Goal: Use online tool/utility

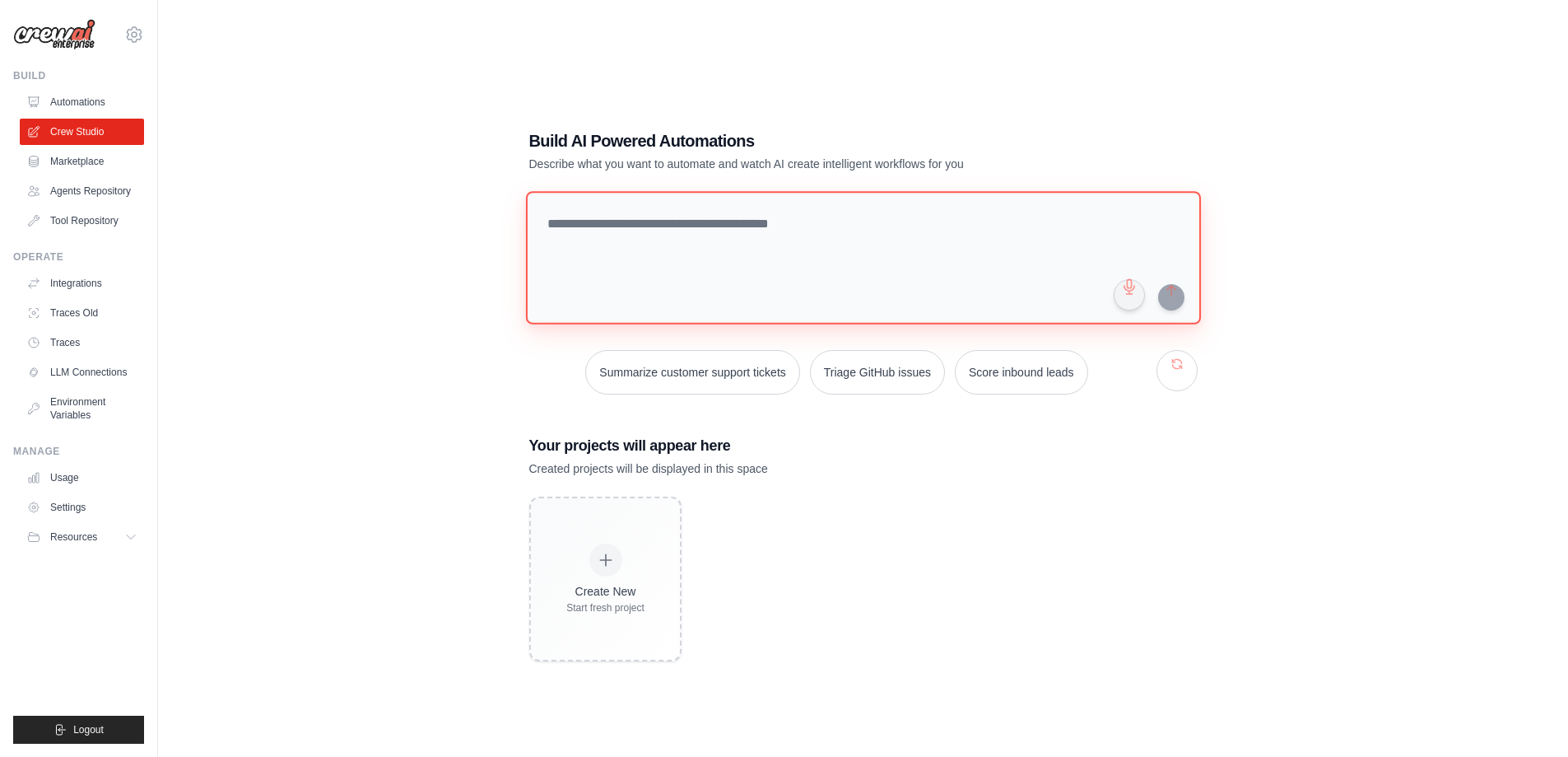
click at [684, 242] on textarea at bounding box center [862, 257] width 675 height 133
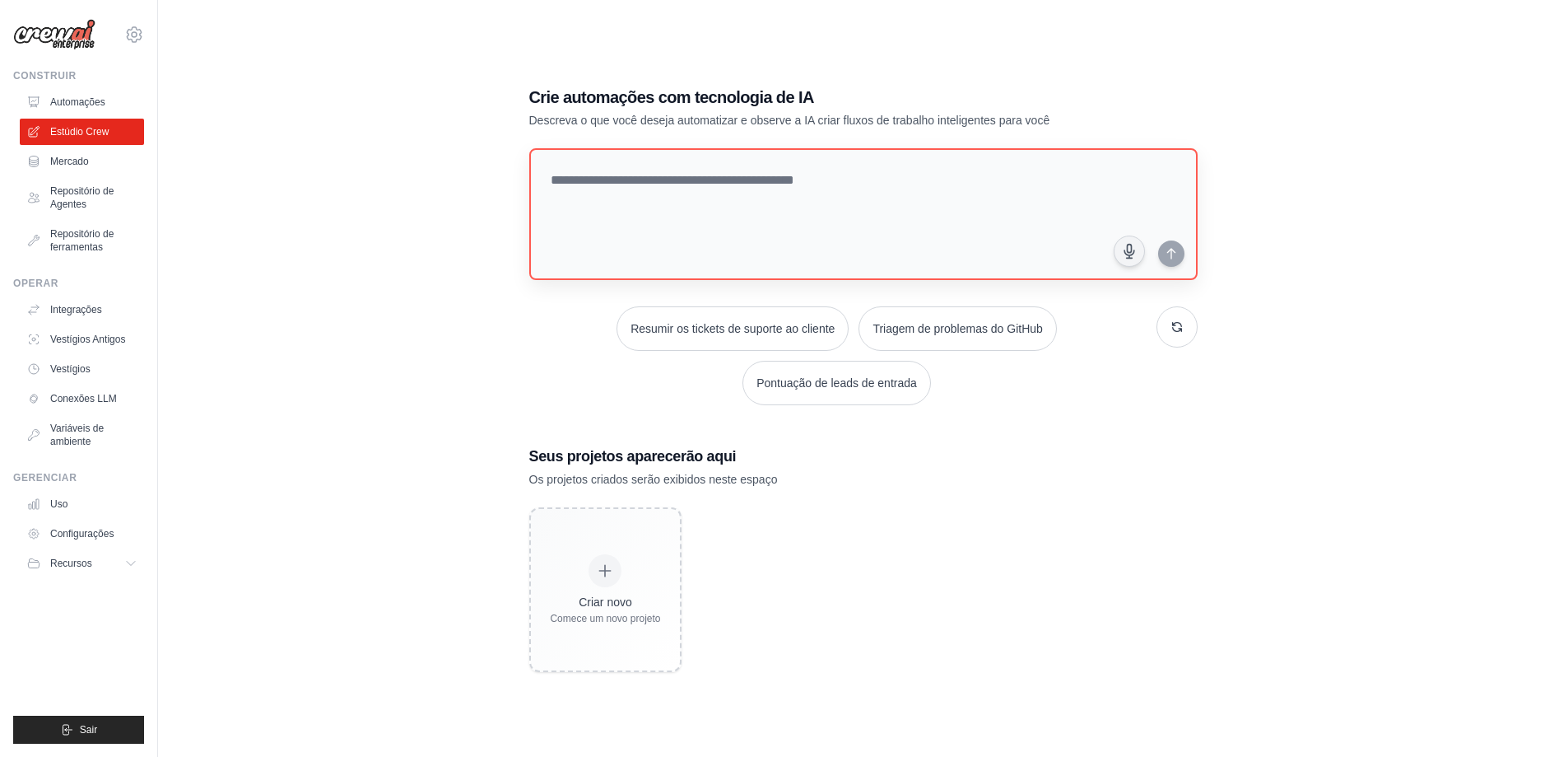
scroll to position [33, 0]
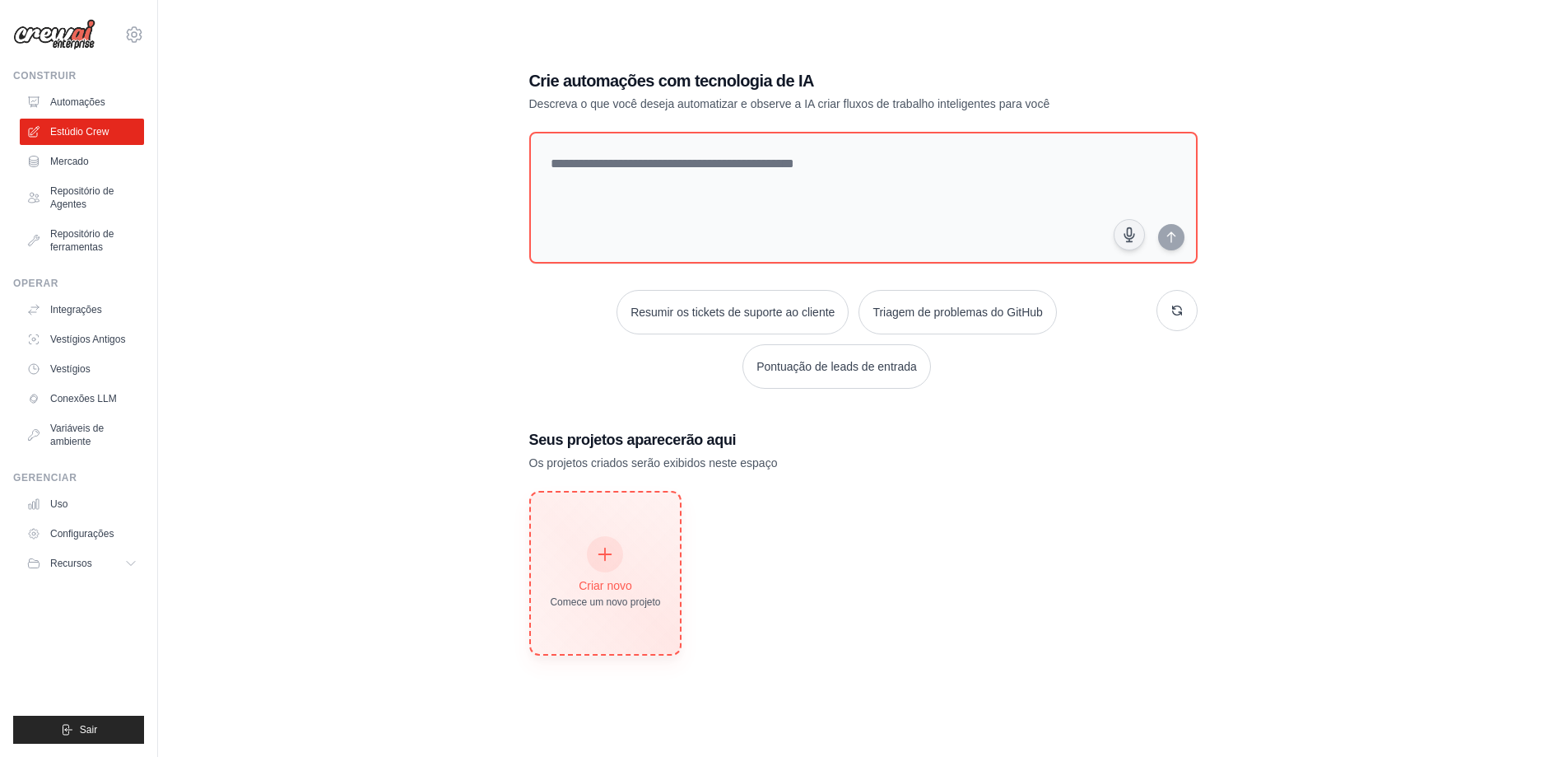
click at [634, 584] on div "Criar novo" at bounding box center [605, 585] width 111 height 17
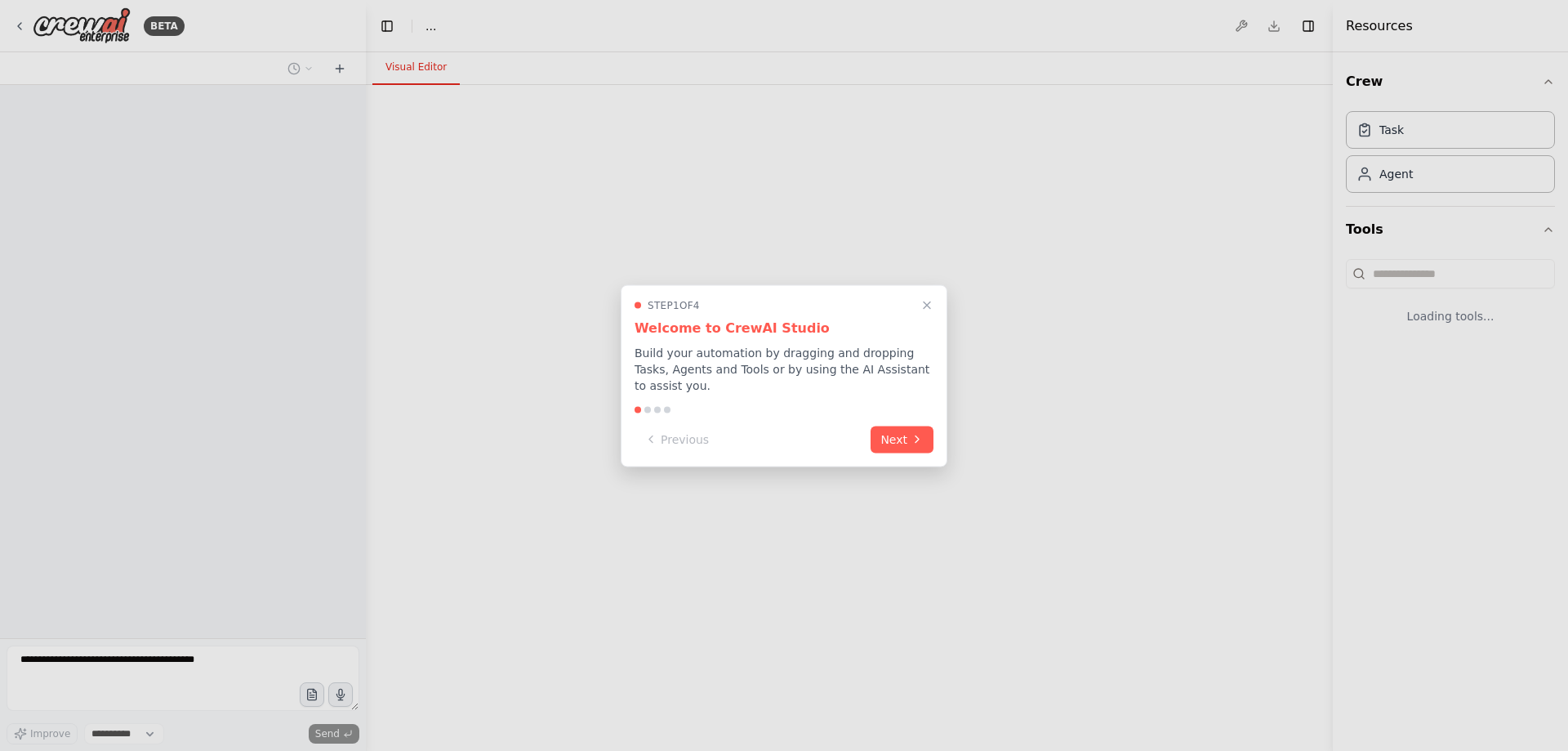
select select "****"
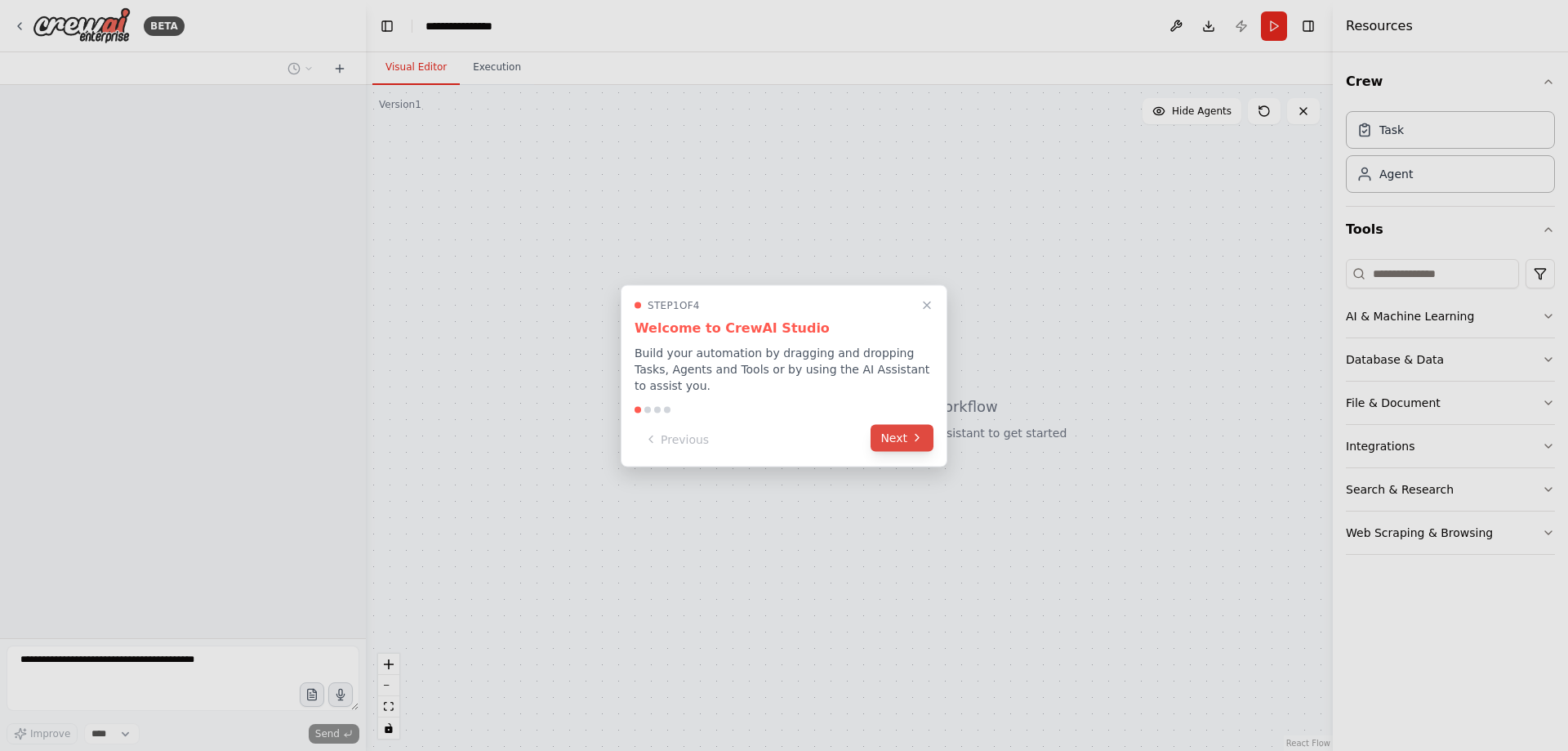
click at [906, 437] on button "Next" at bounding box center [902, 437] width 63 height 27
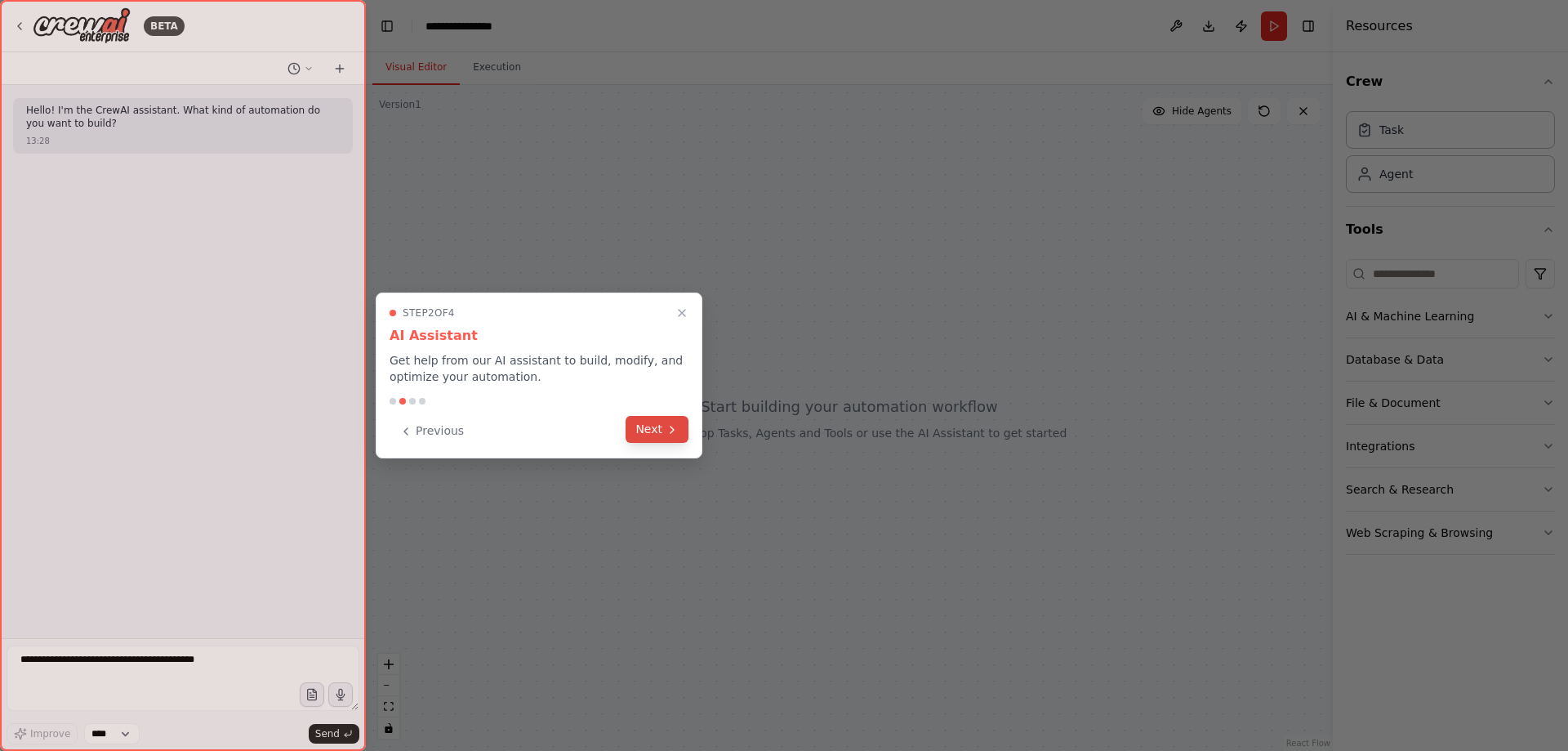
click at [665, 425] on button "Next" at bounding box center [657, 429] width 63 height 27
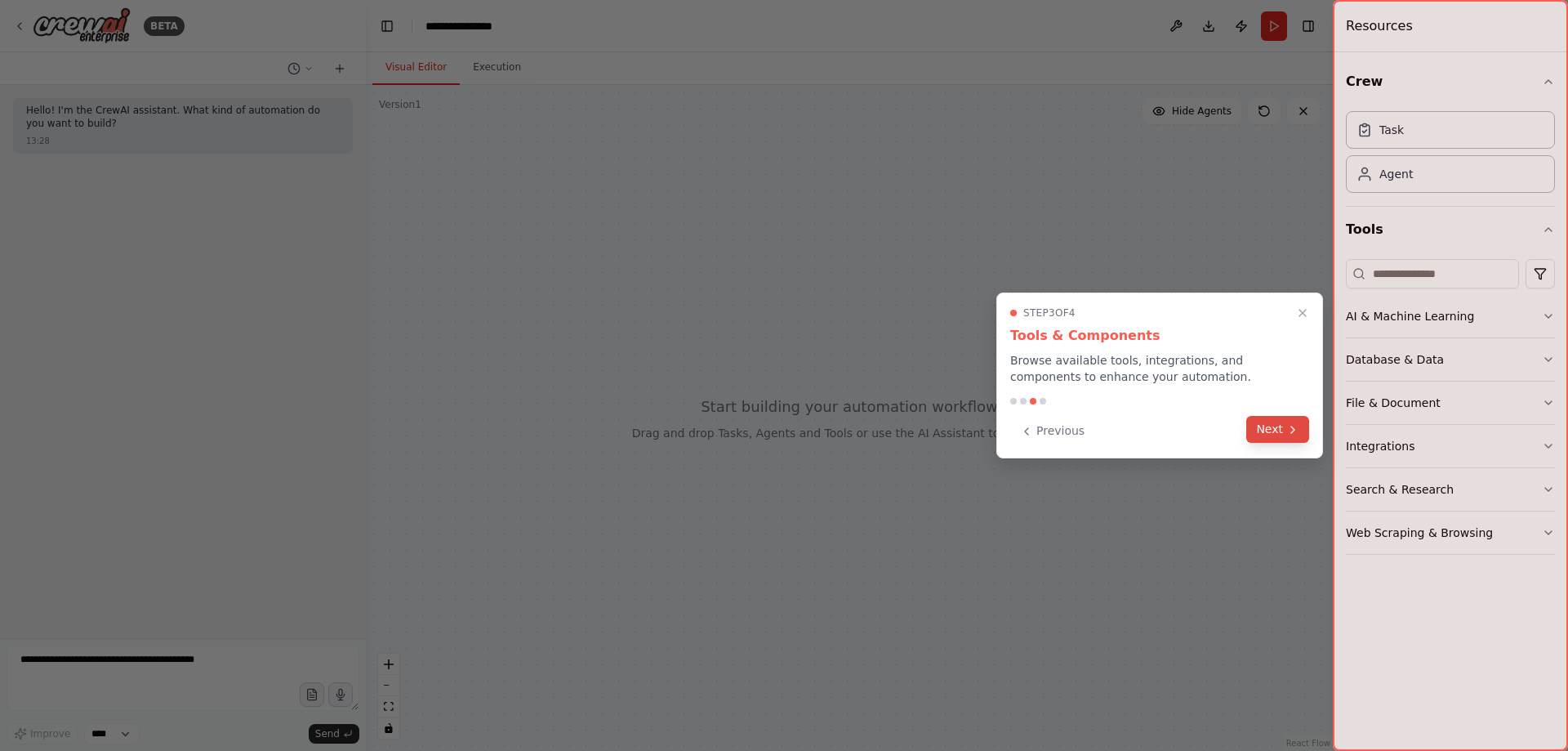
click at [1296, 429] on icon at bounding box center [1293, 429] width 13 height 13
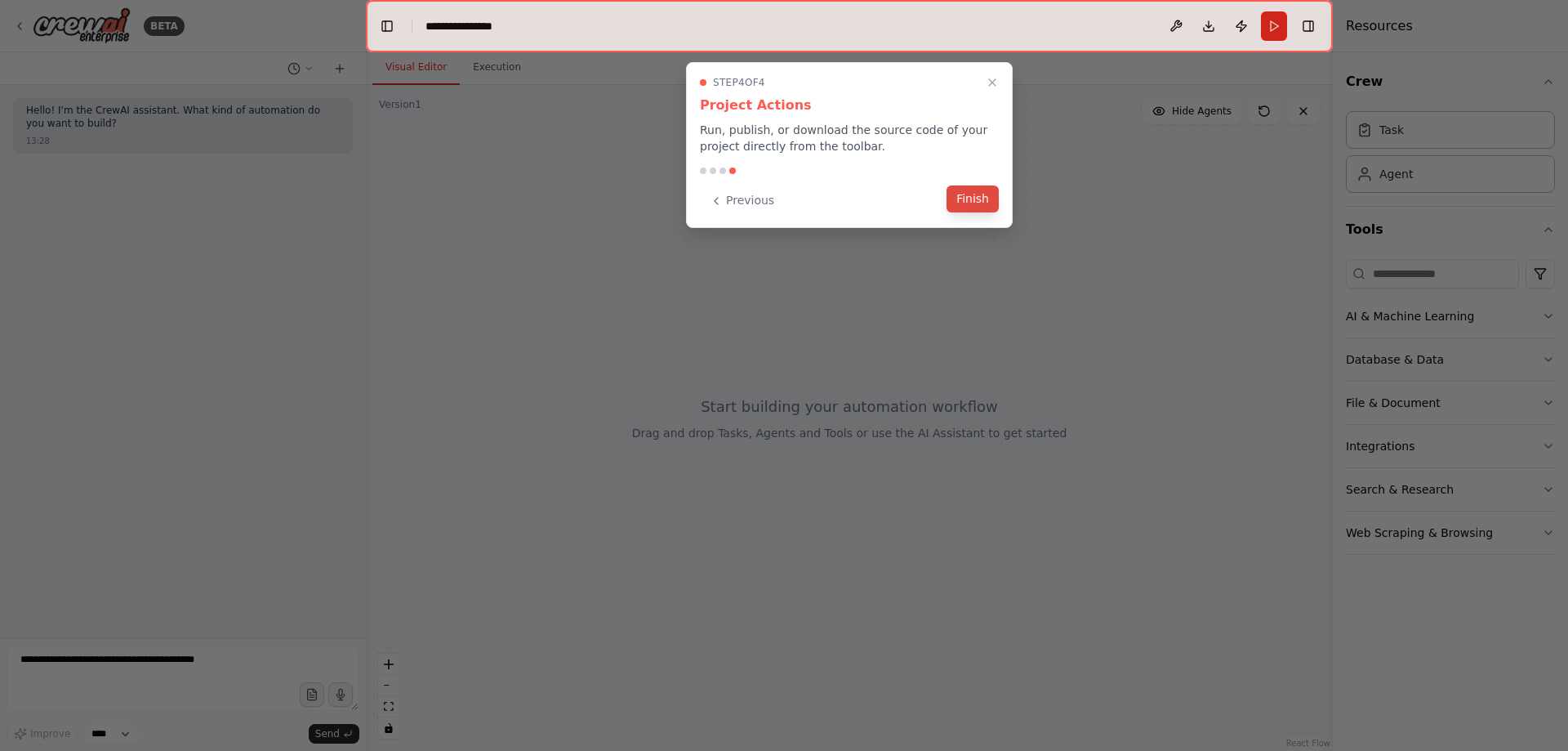
click at [982, 194] on button "Finish" at bounding box center [973, 199] width 52 height 27
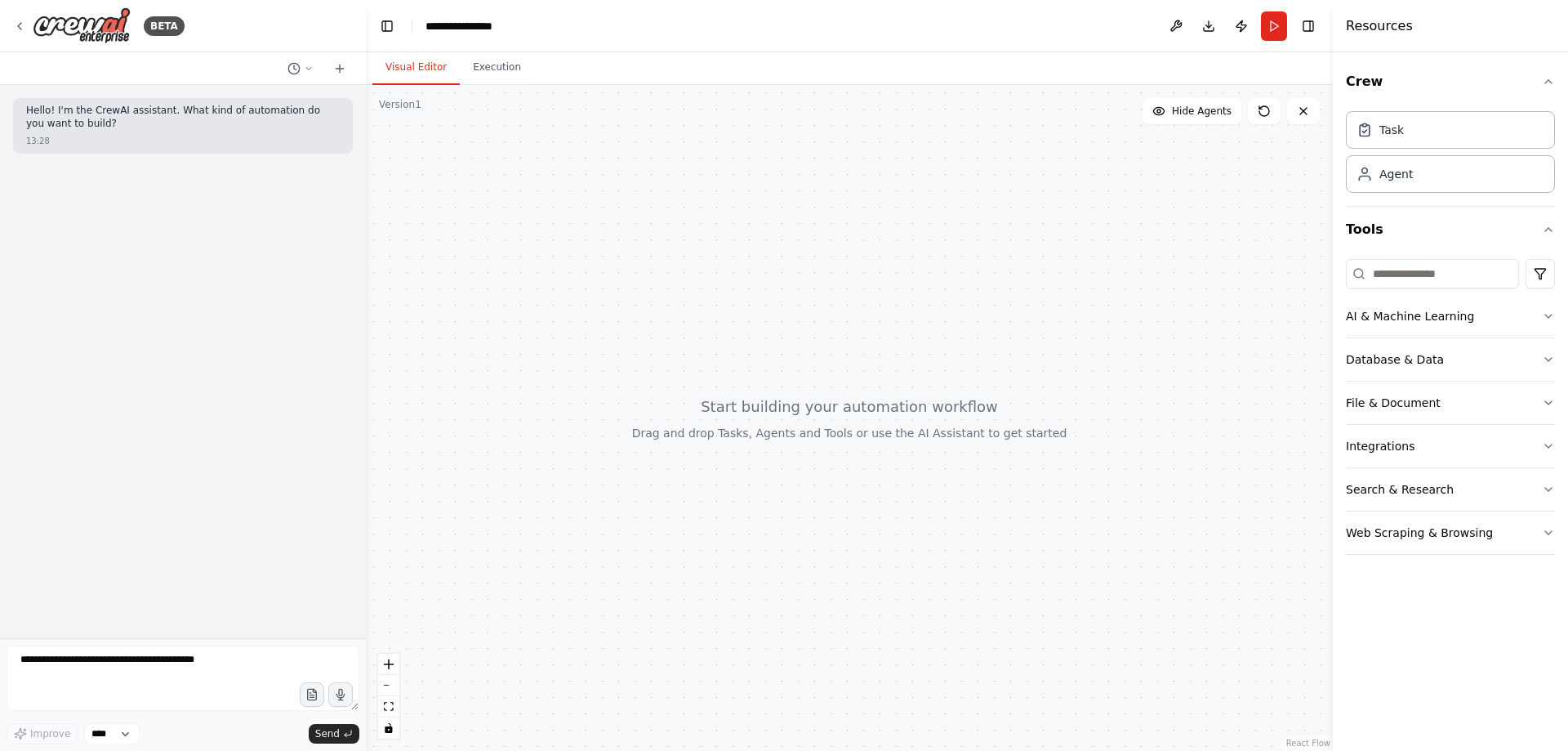
click at [171, 140] on div "13:28" at bounding box center [183, 140] width 314 height 12
click at [155, 648] on textarea at bounding box center [183, 678] width 353 height 66
type textarea "**********"
